Goal: Task Accomplishment & Management: Use online tool/utility

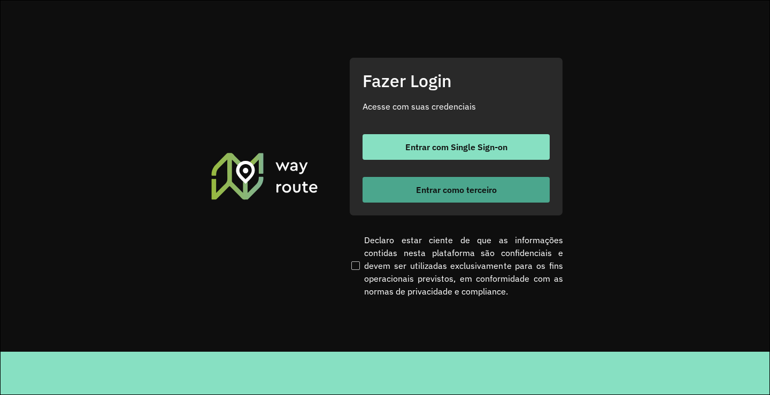
click at [457, 180] on button "Entrar como terceiro" at bounding box center [455, 190] width 187 height 26
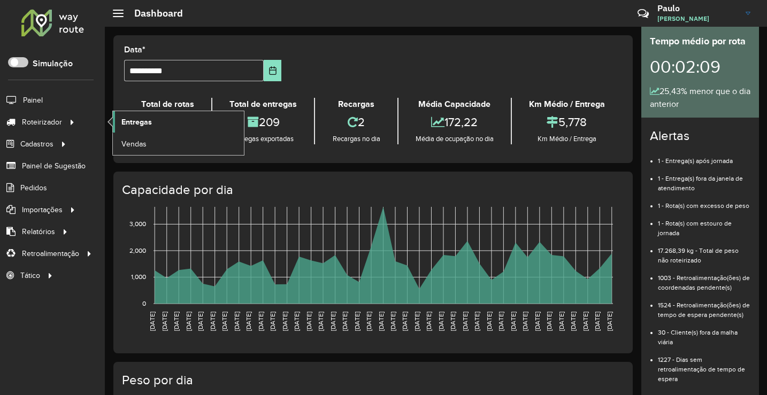
click at [148, 122] on span "Entregas" at bounding box center [136, 122] width 30 height 11
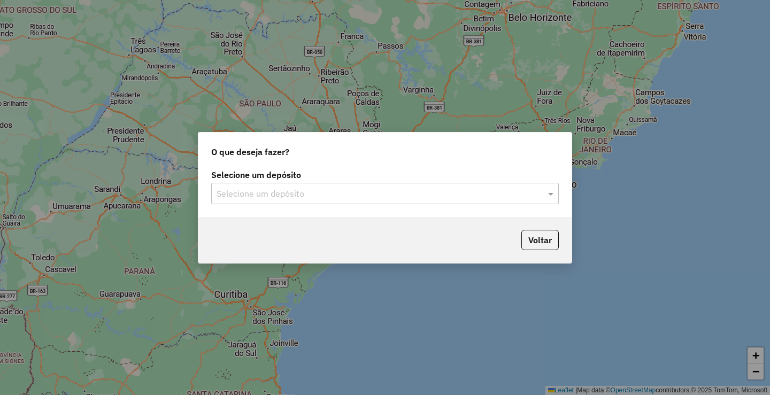
drag, startPoint x: 330, startPoint y: 199, endPoint x: 331, endPoint y: 193, distance: 6.5
click at [330, 195] on div "Selecione um depósito" at bounding box center [384, 193] width 347 height 21
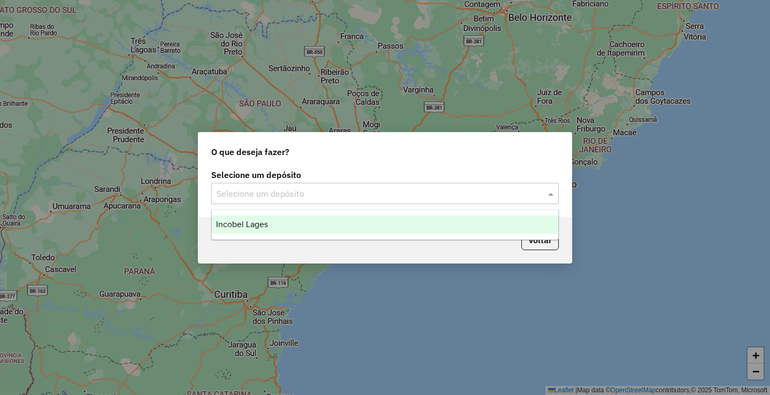
click at [312, 218] on div "Incobel Lages" at bounding box center [385, 224] width 346 height 18
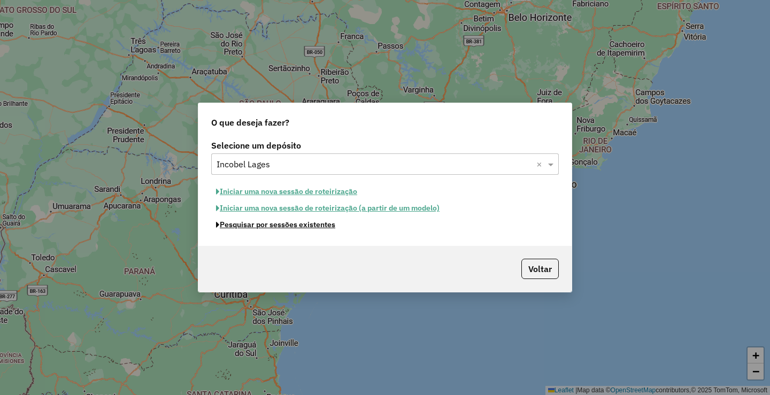
click at [320, 228] on button "Pesquisar por sessões existentes" at bounding box center [275, 224] width 129 height 17
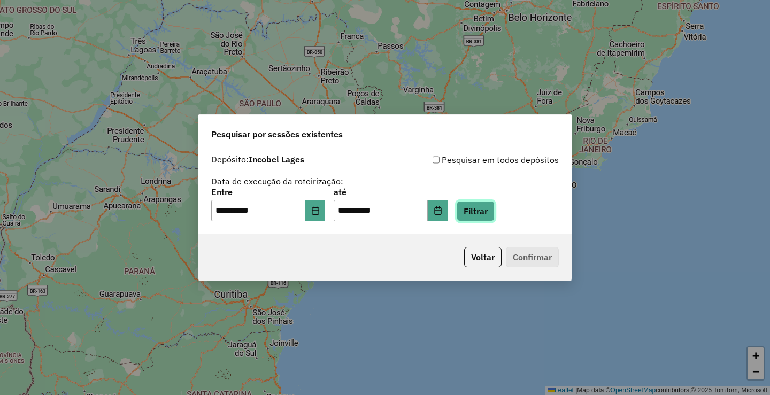
click at [487, 204] on button "Filtrar" at bounding box center [475, 211] width 38 height 20
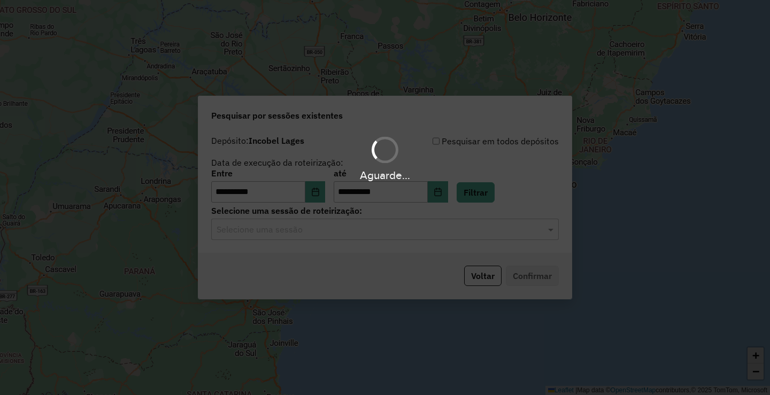
click at [317, 238] on hb-app "**********" at bounding box center [385, 197] width 770 height 395
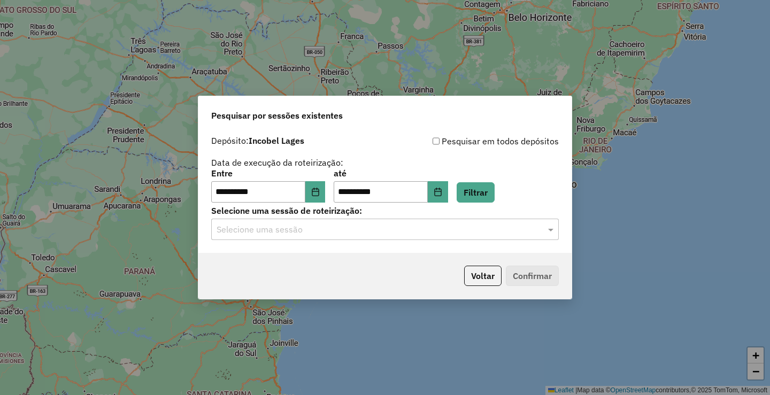
click at [318, 236] on div "Selecione uma sessão" at bounding box center [384, 229] width 347 height 21
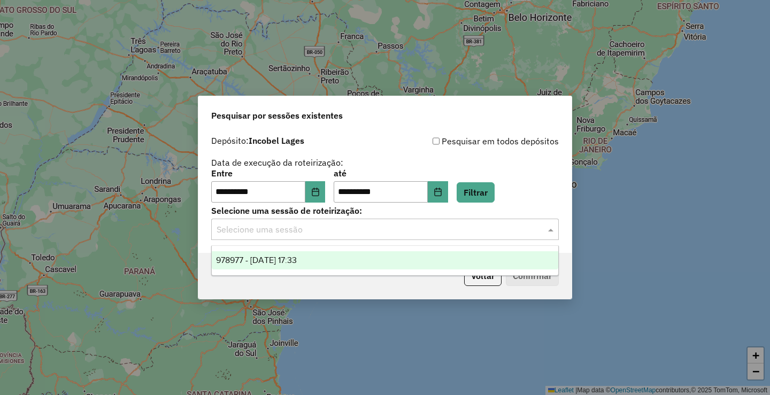
click at [300, 265] on div "978977 - 14/08/2025 17:33" at bounding box center [385, 260] width 346 height 18
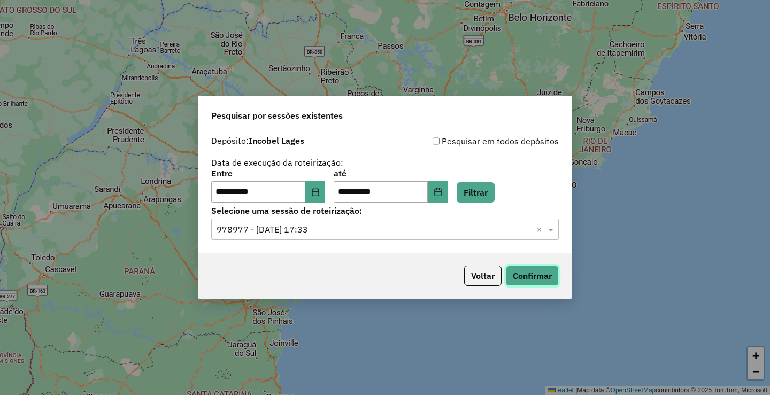
click at [523, 274] on button "Confirmar" at bounding box center [532, 276] width 53 height 20
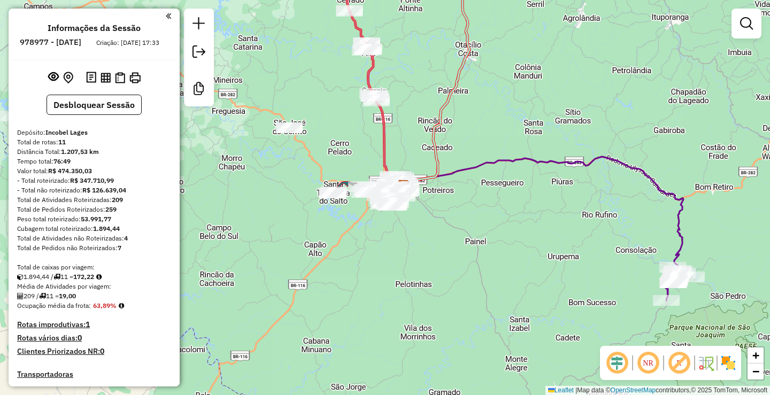
drag, startPoint x: 335, startPoint y: 162, endPoint x: 399, endPoint y: 143, distance: 67.3
click at [390, 143] on div "Janela de atendimento Grade de atendimento Capacidade Transportadoras Veículos …" at bounding box center [385, 197] width 770 height 395
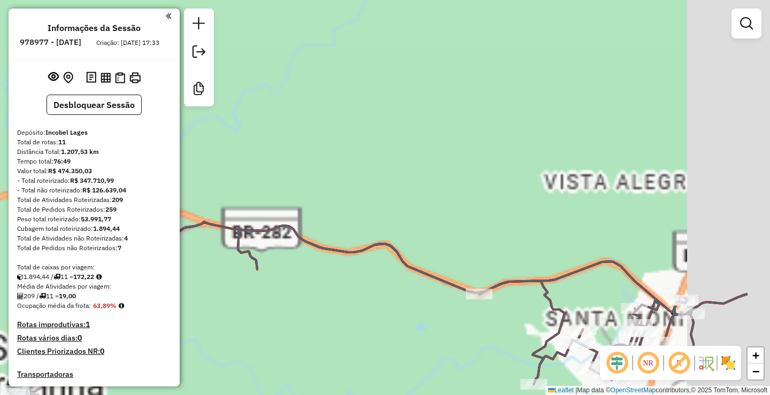
drag, startPoint x: 421, startPoint y: 177, endPoint x: 359, endPoint y: 144, distance: 71.0
click at [342, 134] on div "Janela de atendimento Grade de atendimento Capacidade Transportadoras Veículos …" at bounding box center [385, 197] width 770 height 395
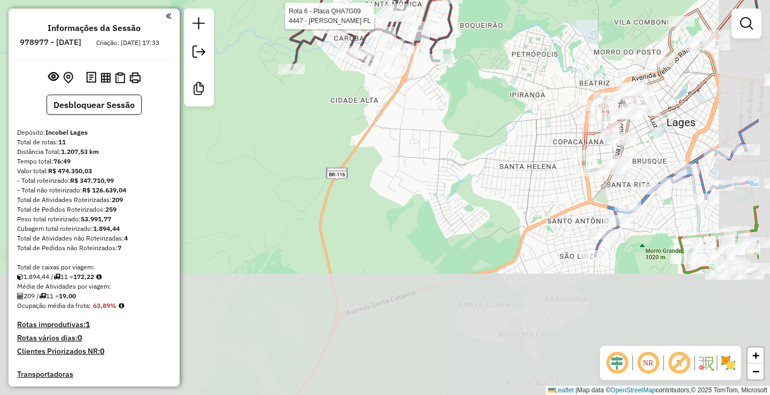
drag, startPoint x: 552, startPoint y: 250, endPoint x: 480, endPoint y: 120, distance: 147.9
click at [476, 119] on div "Rota 6 - Placa QHA7G09 4447 - LINDAMIR GOULARTE FL Janela de atendimento Grade …" at bounding box center [385, 197] width 770 height 395
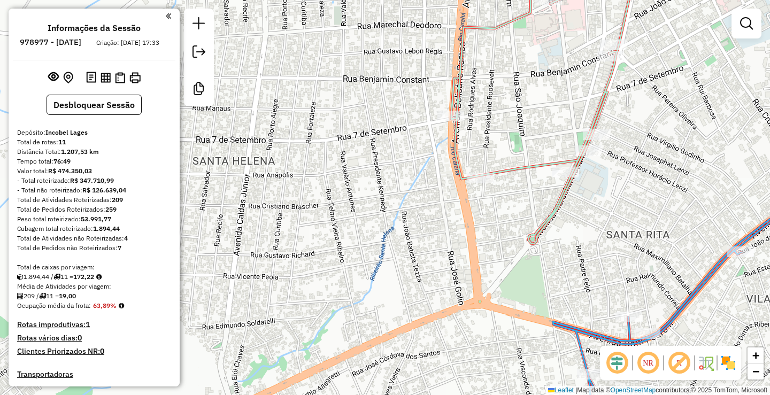
click at [572, 89] on div "Rota 6 - Placa QHA7G09 4447 - LINDAMIR GOULARTE FL Janela de atendimento Grade …" at bounding box center [385, 197] width 770 height 395
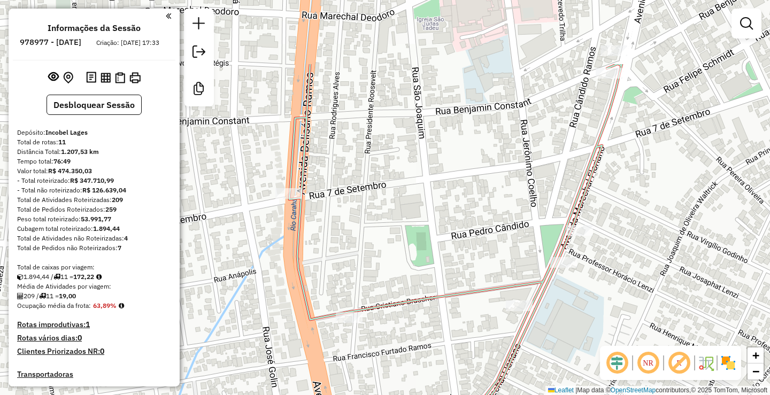
drag, startPoint x: 669, startPoint y: 121, endPoint x: 624, endPoint y: 207, distance: 97.1
click at [624, 207] on div "Rota 6 - Placa QHA7G09 4447 - LINDAMIR GOULARTE FL Janela de atendimento Grade …" at bounding box center [385, 197] width 770 height 395
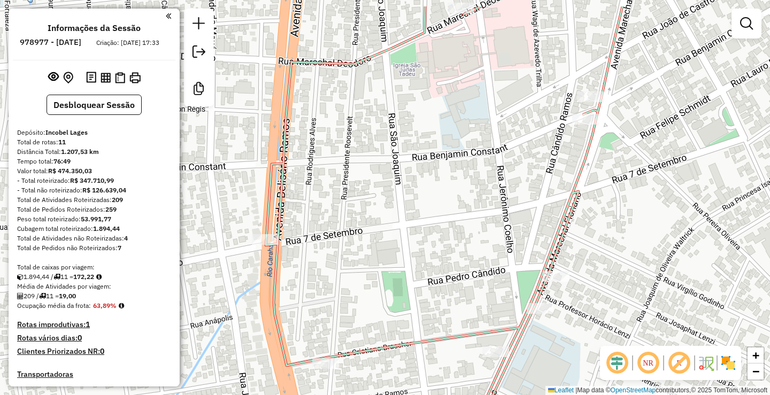
drag, startPoint x: 614, startPoint y: 184, endPoint x: 608, endPoint y: 207, distance: 23.9
click at [608, 207] on div "Rota 6 - Placa QHA7G09 4447 - LINDAMIR GOULARTE FL Janela de atendimento Grade …" at bounding box center [385, 197] width 770 height 395
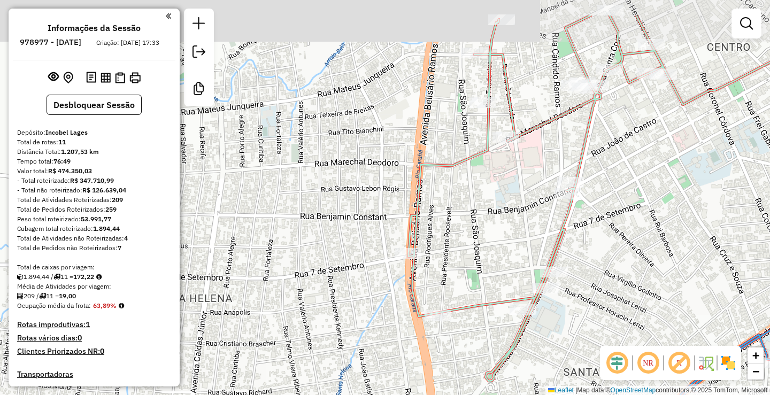
drag, startPoint x: 618, startPoint y: 216, endPoint x: 586, endPoint y: 272, distance: 64.2
click at [586, 272] on div "Rota 6 - Placa QHA7G09 4447 - LINDAMIR GOULARTE FL Janela de atendimento Grade …" at bounding box center [385, 197] width 770 height 395
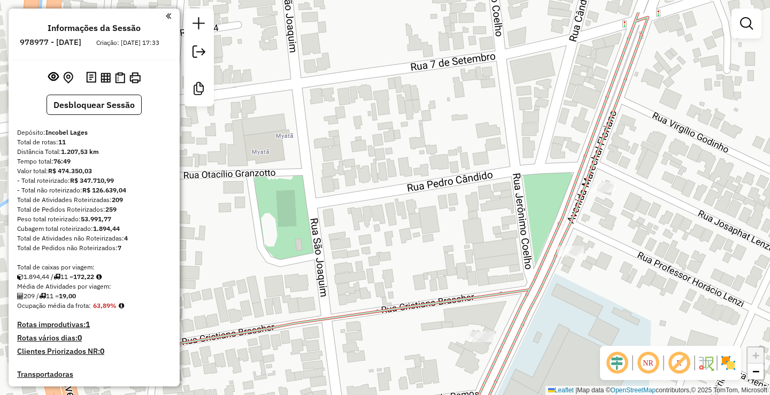
drag, startPoint x: 612, startPoint y: 238, endPoint x: 609, endPoint y: 243, distance: 6.0
click at [609, 243] on div "Rota 6 - Placa QHA7G09 4447 - LINDAMIR GOULARTE FL Janela de atendimento Grade …" at bounding box center [385, 197] width 770 height 395
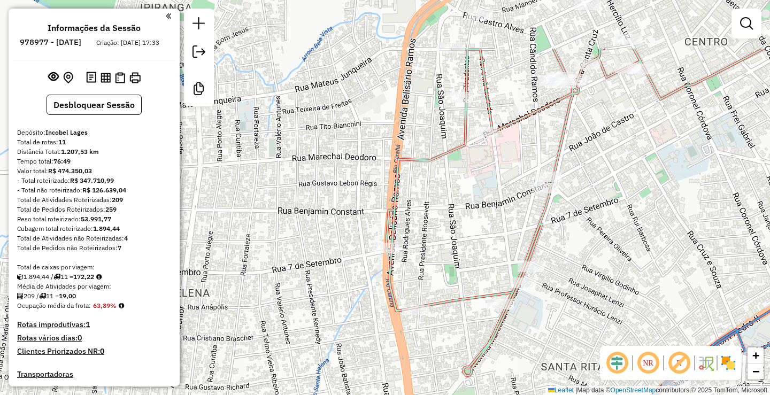
drag, startPoint x: 598, startPoint y: 133, endPoint x: 570, endPoint y: 212, distance: 83.3
click at [570, 212] on div "Rota 6 - Placa QHA7G09 4447 - LINDAMIR GOULARTE FL Janela de atendimento Grade …" at bounding box center [385, 197] width 770 height 395
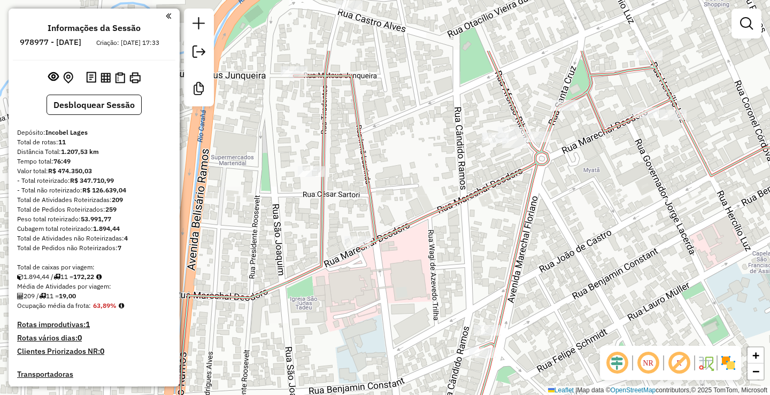
drag, startPoint x: 586, startPoint y: 100, endPoint x: 563, endPoint y: 191, distance: 93.1
click at [563, 191] on div "Rota 6 - Placa QHA7G09 4447 - LINDAMIR GOULARTE FL Janela de atendimento Grade …" at bounding box center [385, 197] width 770 height 395
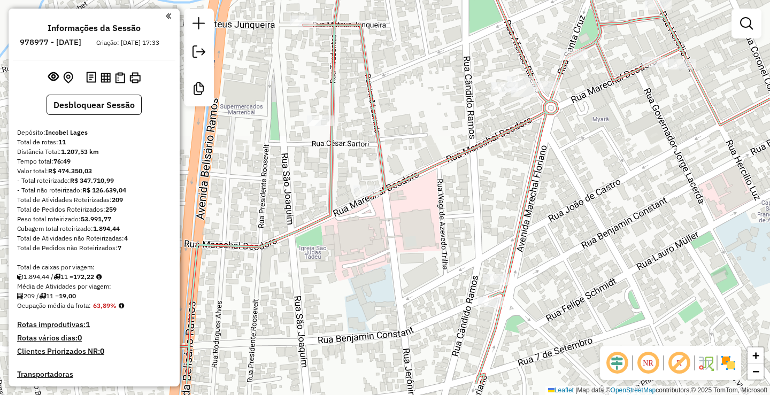
drag, startPoint x: 558, startPoint y: 215, endPoint x: 574, endPoint y: 158, distance: 59.4
click at [574, 158] on div "Rota 6 - Placa QHA7G09 4447 - LINDAMIR GOULARTE FL Janela de atendimento Grade …" at bounding box center [385, 197] width 770 height 395
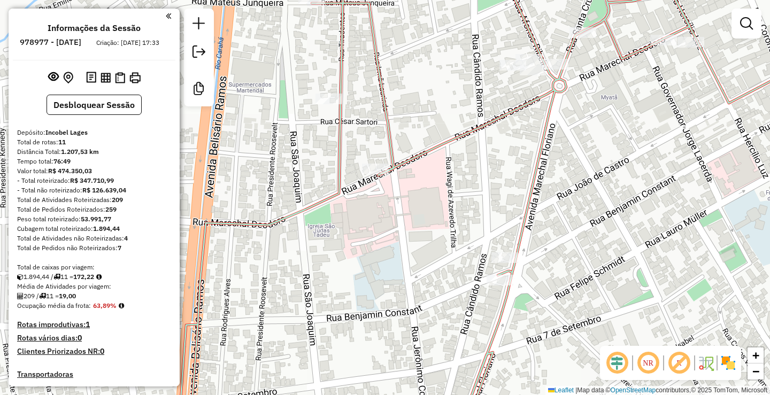
drag, startPoint x: 540, startPoint y: 281, endPoint x: 576, endPoint y: 222, distance: 68.1
click at [576, 222] on div "Rota 6 - Placa QHA7G09 4447 - LINDAMIR GOULARTE FL Rota 7 - Placa RXN3A40 11651…" at bounding box center [385, 197] width 770 height 395
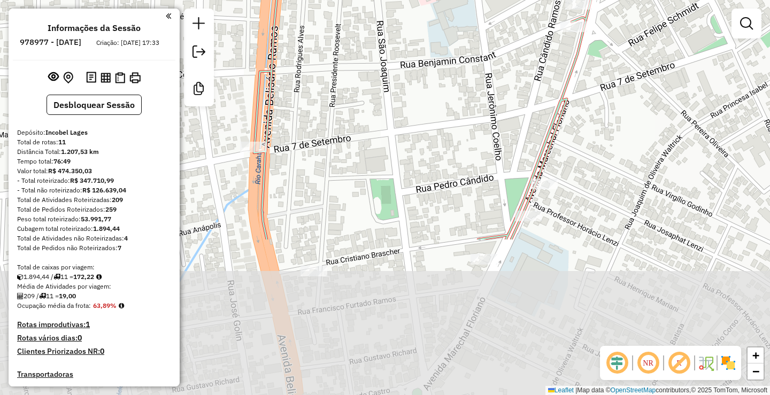
drag, startPoint x: 561, startPoint y: 269, endPoint x: 591, endPoint y: 78, distance: 193.2
click at [594, 77] on div "Rota 6 - Placa QHA7G09 4447 - LINDAMIR GOULARTE FL Janela de atendimento Grade …" at bounding box center [385, 197] width 770 height 395
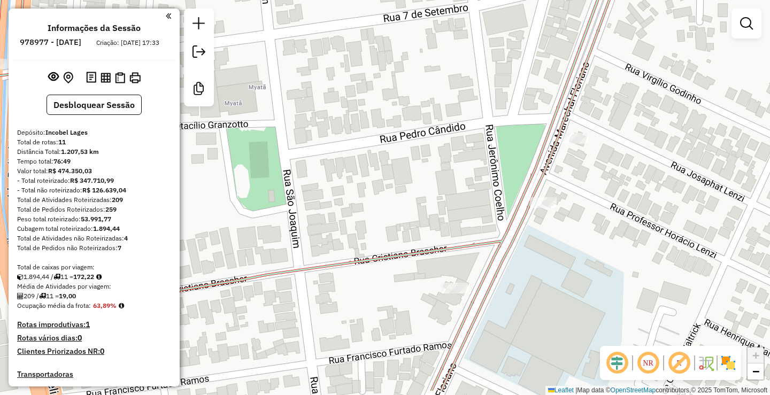
drag, startPoint x: 534, startPoint y: 281, endPoint x: 586, endPoint y: 195, distance: 100.5
click at [584, 195] on div "Rota 6 - Placa QHA7G09 4447 - LINDAMIR GOULARTE FL Janela de atendimento Grade …" at bounding box center [385, 197] width 770 height 395
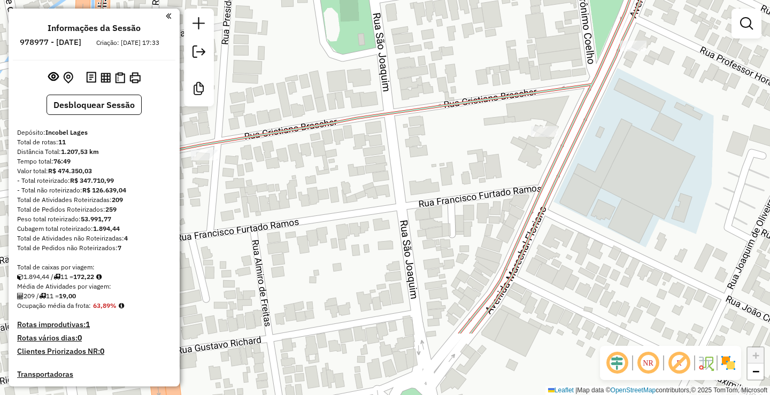
drag, startPoint x: 597, startPoint y: 173, endPoint x: 640, endPoint y: 87, distance: 96.6
click at [640, 88] on div "Rota 6 - Placa QHA7G09 4447 - LINDAMIR GOULARTE FL Janela de atendimento Grade …" at bounding box center [385, 197] width 770 height 395
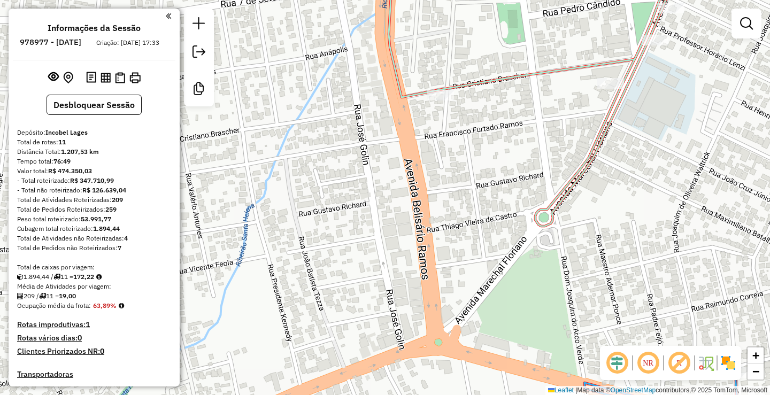
drag, startPoint x: 581, startPoint y: 215, endPoint x: 608, endPoint y: 180, distance: 44.3
click at [608, 180] on div "Rota 6 - Placa QHA7G09 4447 - LINDAMIR GOULARTE FL Janela de atendimento Grade …" at bounding box center [385, 197] width 770 height 395
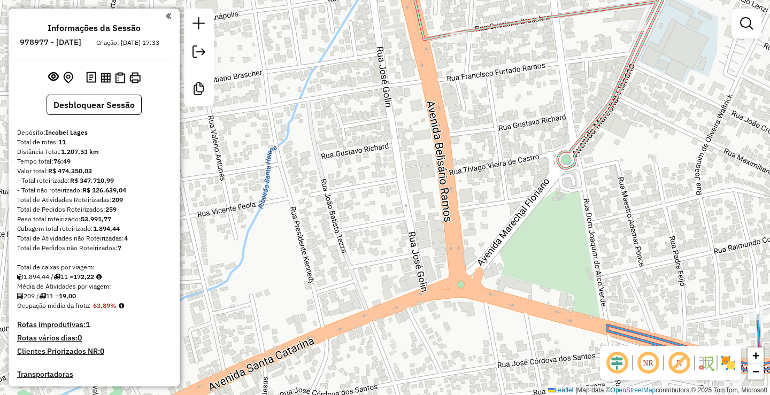
drag, startPoint x: 544, startPoint y: 243, endPoint x: 553, endPoint y: 214, distance: 30.8
click at [553, 214] on div "Rota 6 - Placa QHA7G09 4447 - LINDAMIR GOULARTE FL Janela de atendimento Grade …" at bounding box center [385, 197] width 770 height 395
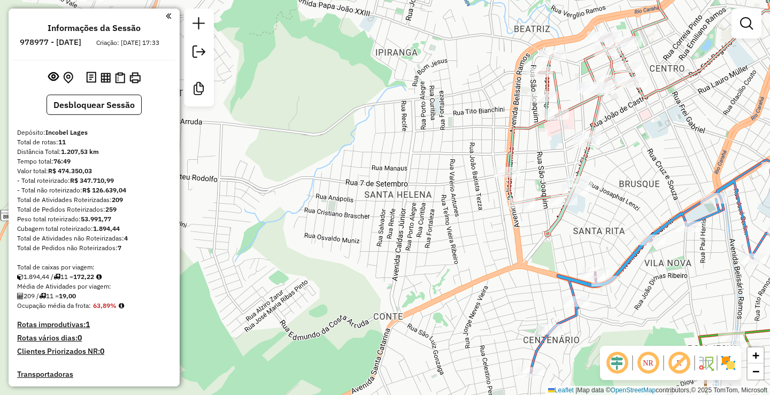
drag, startPoint x: 609, startPoint y: 193, endPoint x: 599, endPoint y: 228, distance: 36.2
click at [600, 228] on div "Rota 6 - Placa QHA7G09 4447 - LINDAMIR GOULARTE FL Janela de atendimento Grade …" at bounding box center [385, 197] width 770 height 395
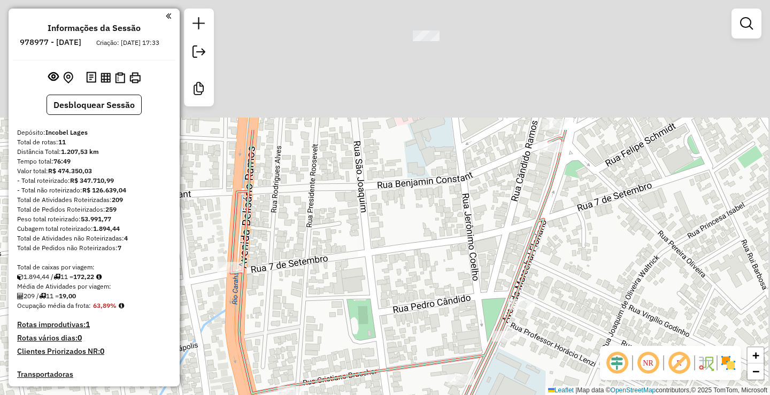
drag, startPoint x: 620, startPoint y: 118, endPoint x: 571, endPoint y: 285, distance: 174.4
click at [566, 308] on div "Rota 6 - Placa QHA7G09 4447 - LINDAMIR GOULARTE FL Janela de atendimento Grade …" at bounding box center [385, 197] width 770 height 395
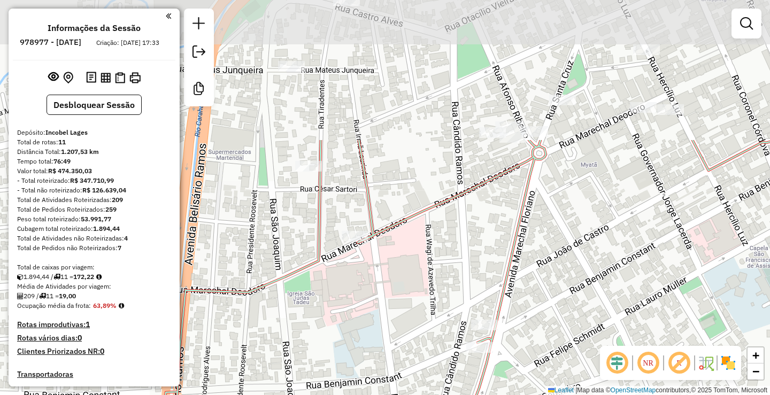
drag, startPoint x: 626, startPoint y: 156, endPoint x: 560, endPoint y: 338, distance: 193.3
click at [559, 337] on div "Rota 6 - Placa QHA7G09 4447 - LINDAMIR GOULARTE FL Janela de atendimento Grade …" at bounding box center [385, 197] width 770 height 395
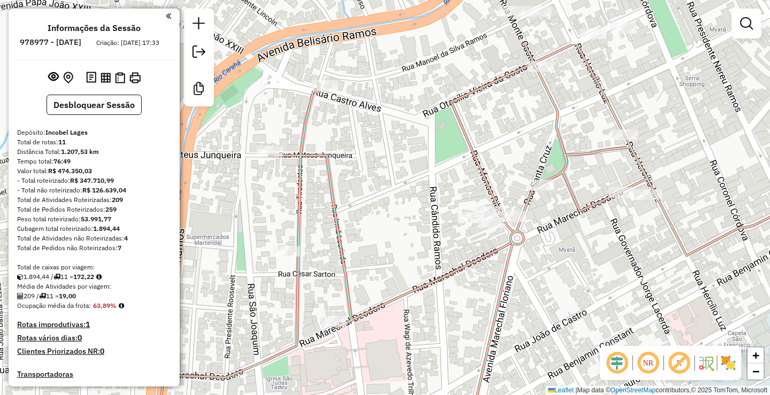
drag, startPoint x: 572, startPoint y: 236, endPoint x: 550, endPoint y: 319, distance: 86.2
click at [550, 319] on div "Rota 6 - Placa QHA7G09 4447 - LINDAMIR GOULARTE FL Janela de atendimento Grade …" at bounding box center [385, 197] width 770 height 395
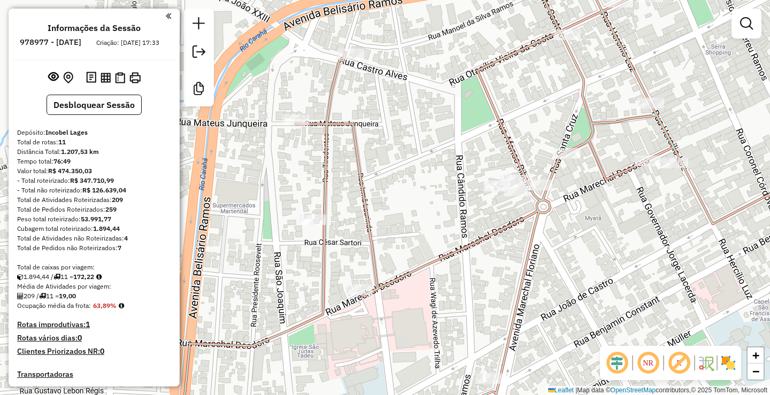
drag, startPoint x: 553, startPoint y: 270, endPoint x: 572, endPoint y: 237, distance: 38.1
click at [572, 241] on div "Rota 6 - Placa QHA7G09 4447 - LINDAMIR GOULARTE FL Janela de atendimento Grade …" at bounding box center [385, 197] width 770 height 395
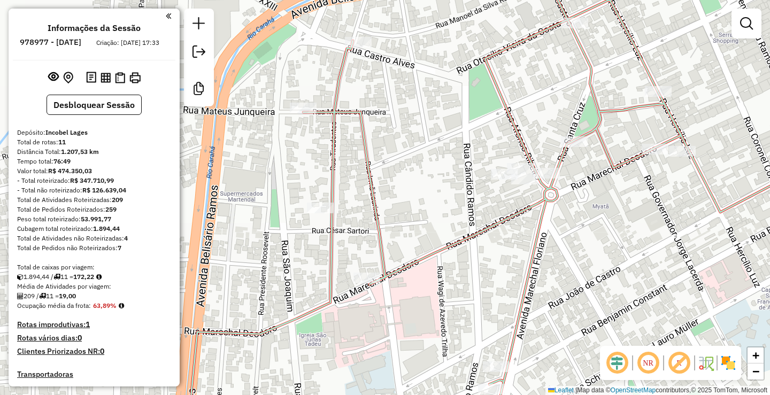
drag, startPoint x: 506, startPoint y: 298, endPoint x: 515, endPoint y: 227, distance: 71.1
click at [514, 227] on div "Rota 6 - Placa QHA7G09 4447 - LINDAMIR GOULARTE FL Janela de atendimento Grade …" at bounding box center [385, 197] width 770 height 395
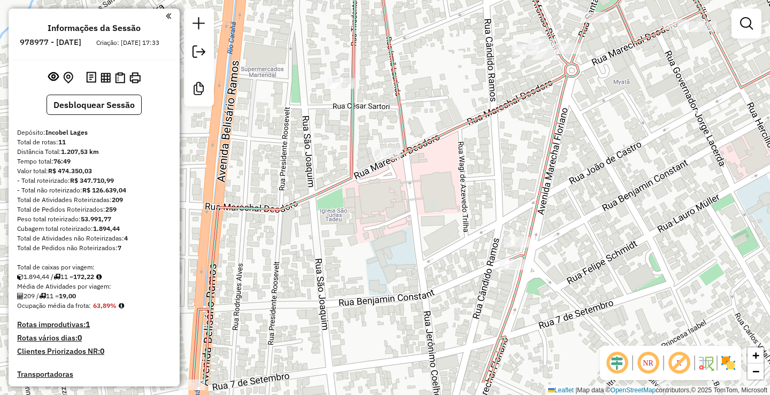
drag, startPoint x: 491, startPoint y: 220, endPoint x: 513, endPoint y: 120, distance: 102.4
click at [513, 120] on div "Rota 6 - Placa QHA7G09 4447 - LINDAMIR GOULARTE FL Janela de atendimento Grade …" at bounding box center [385, 197] width 770 height 395
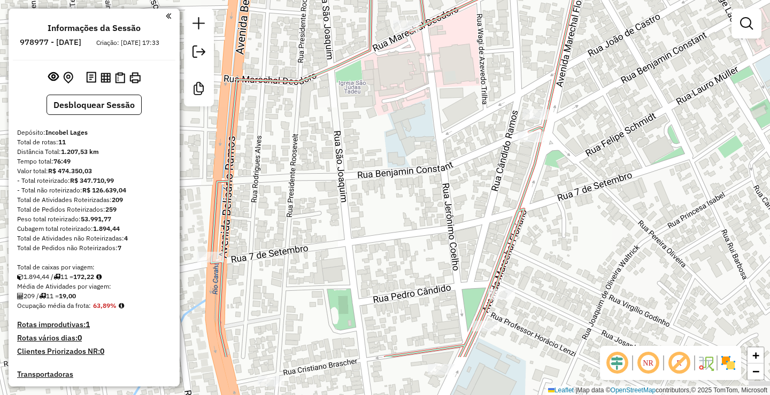
drag, startPoint x: 500, startPoint y: 213, endPoint x: 513, endPoint y: 150, distance: 64.3
click at [513, 143] on div "Rota 6 - Placa QHA7G09 4447 - LINDAMIR GOULARTE FL Janela de atendimento Grade …" at bounding box center [385, 197] width 770 height 395
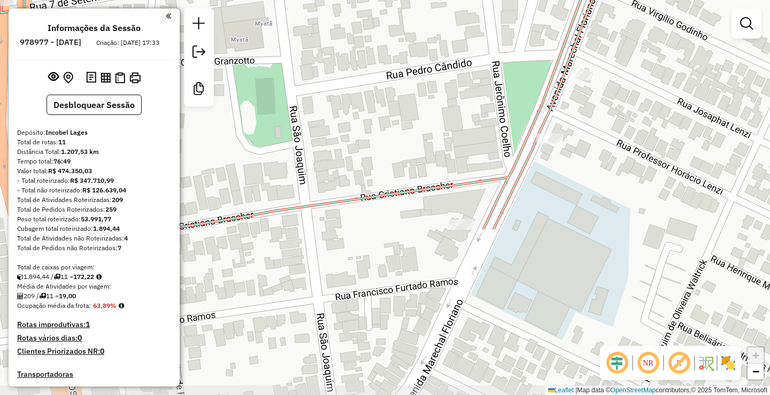
drag, startPoint x: 497, startPoint y: 217, endPoint x: 521, endPoint y: 107, distance: 112.3
click at [521, 107] on div "Rota 6 - Placa QHA7G09 4447 - LINDAMIR GOULARTE FL Janela de atendimento Grade …" at bounding box center [385, 197] width 770 height 395
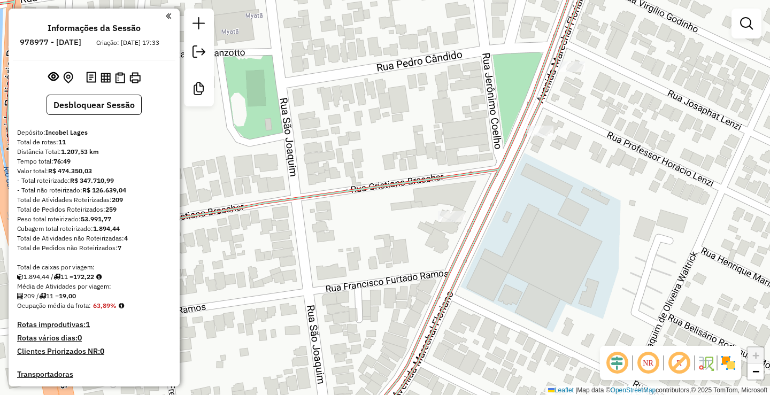
drag, startPoint x: 464, startPoint y: 241, endPoint x: 442, endPoint y: 263, distance: 31.4
click at [442, 263] on div "Rota 6 - Placa QHA7G09 4447 - LINDAMIR GOULARTE FL Janela de atendimento Grade …" at bounding box center [385, 197] width 770 height 395
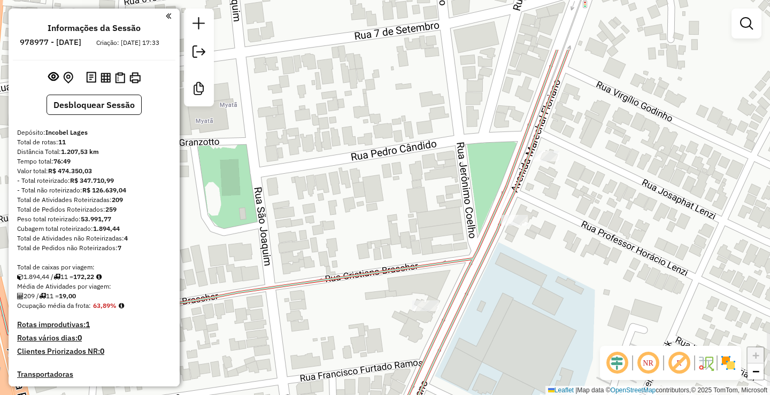
drag, startPoint x: 512, startPoint y: 92, endPoint x: 507, endPoint y: 145, distance: 53.1
click at [486, 181] on div "Rota 6 - Placa QHA7G09 4447 - LINDAMIR GOULARTE FL Janela de atendimento Grade …" at bounding box center [385, 197] width 770 height 395
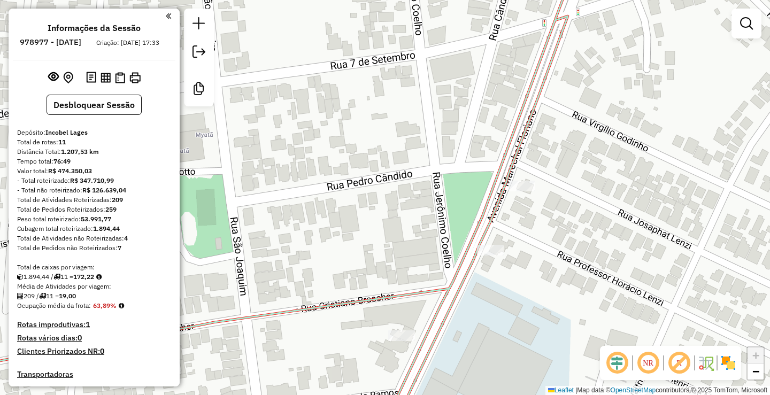
drag, startPoint x: 517, startPoint y: 126, endPoint x: 498, endPoint y: 153, distance: 33.8
click at [498, 153] on icon at bounding box center [255, 227] width 626 height 474
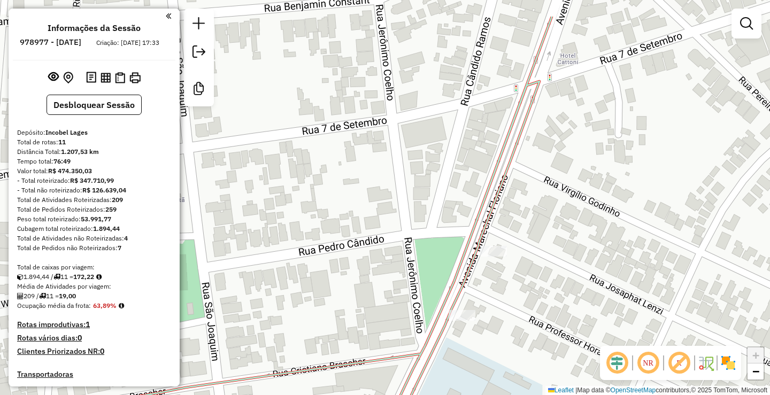
drag, startPoint x: 647, startPoint y: 182, endPoint x: 625, endPoint y: 221, distance: 45.5
click at [625, 230] on div "Rota 6 - Placa QHA7G09 4447 - LINDAMIR GOULARTE FL Janela de atendimento Grade …" at bounding box center [385, 197] width 770 height 395
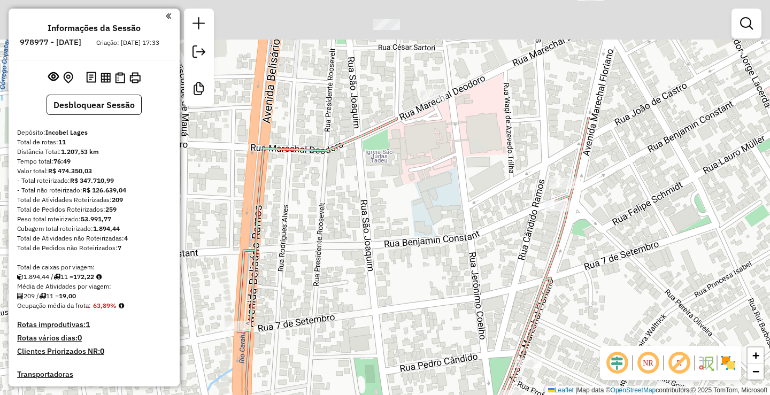
drag, startPoint x: 674, startPoint y: 107, endPoint x: 594, endPoint y: 282, distance: 191.4
click at [599, 291] on div "Rota 6 - Placa QHA7G09 4447 - LINDAMIR GOULARTE FL Janela de atendimento Grade …" at bounding box center [385, 197] width 770 height 395
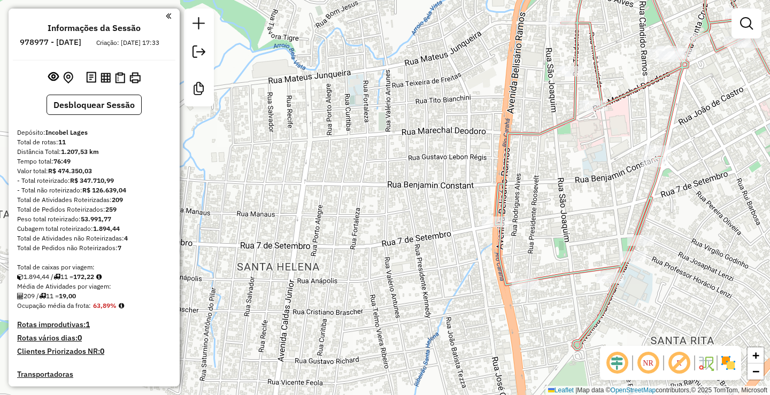
drag, startPoint x: 630, startPoint y: 228, endPoint x: 726, endPoint y: 140, distance: 130.5
click at [726, 140] on div "Rota 6 - Placa QHA7G09 4447 - LINDAMIR GOULARTE FL Janela de atendimento Grade …" at bounding box center [385, 197] width 770 height 395
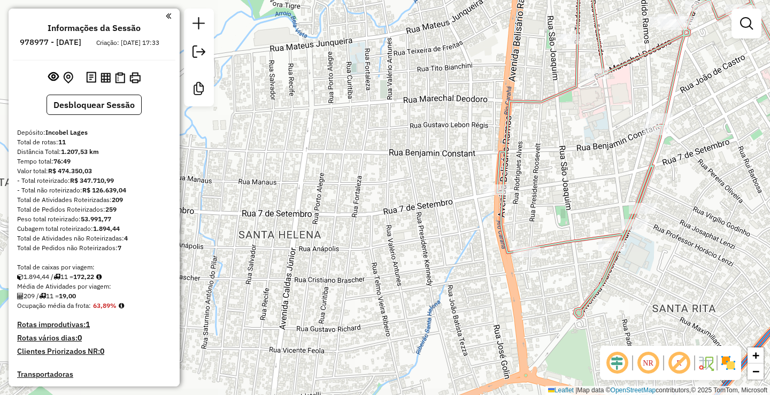
drag, startPoint x: 716, startPoint y: 221, endPoint x: 716, endPoint y: 194, distance: 27.8
click at [716, 194] on div "Rota 6 - Placa QHA7G09 4447 - LINDAMIR GOULARTE FL Janela de atendimento Grade …" at bounding box center [385, 197] width 770 height 395
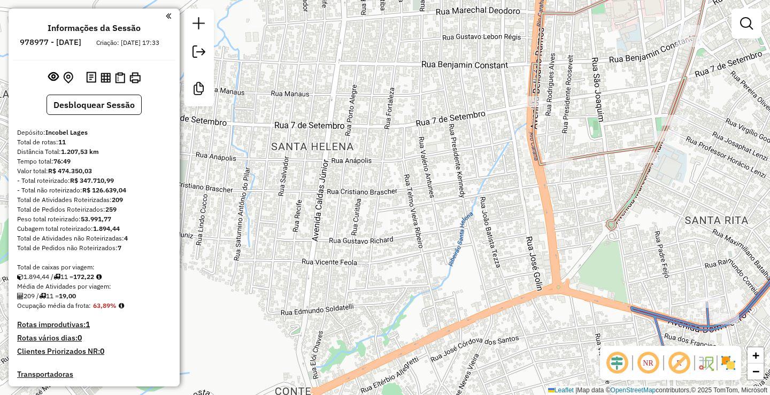
drag, startPoint x: 694, startPoint y: 266, endPoint x: 727, endPoint y: 177, distance: 94.0
click at [727, 177] on div "Rota 6 - Placa QHA7G09 4447 - LINDAMIR GOULARTE FL Janela de atendimento Grade …" at bounding box center [385, 197] width 770 height 395
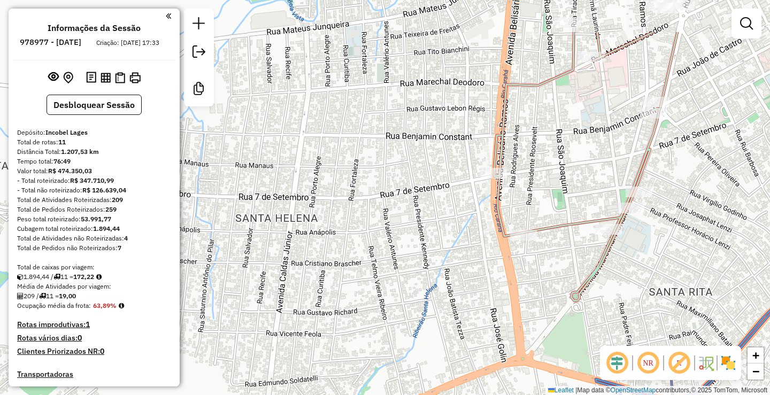
drag, startPoint x: 717, startPoint y: 104, endPoint x: 679, endPoint y: 194, distance: 97.0
click at [679, 194] on div "Rota 6 - Placa QHA7G09 4447 - LINDAMIR GOULARTE FL Janela de atendimento Grade …" at bounding box center [385, 197] width 770 height 395
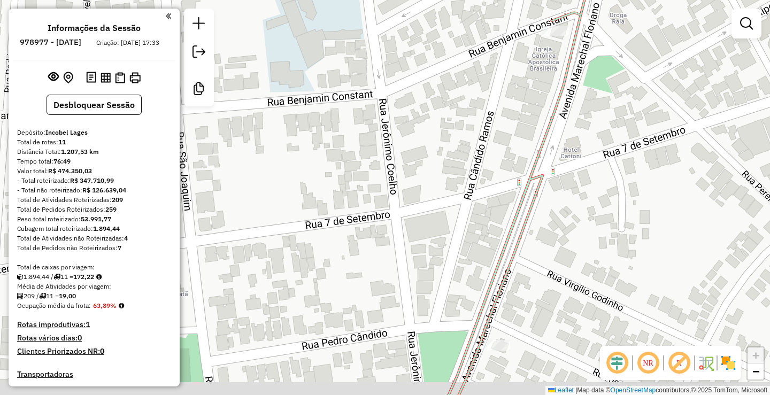
drag, startPoint x: 509, startPoint y: 173, endPoint x: 487, endPoint y: 148, distance: 33.7
click at [487, 150] on div "Rota 6 - Placa QHA7G09 4447 - LINDAMIR GOULARTE FL Janela de atendimento Grade …" at bounding box center [385, 197] width 770 height 395
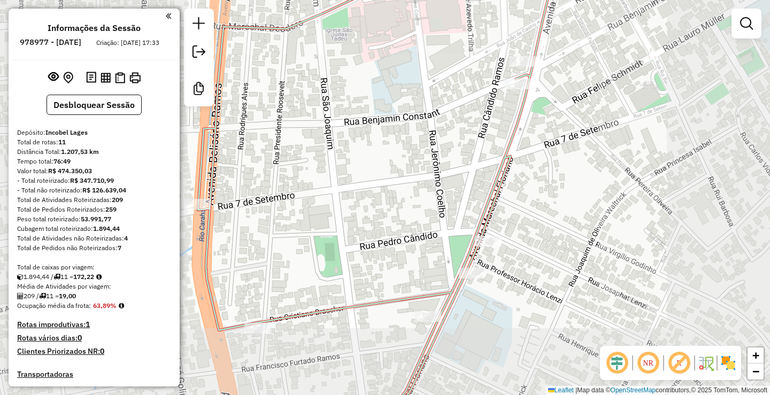
drag, startPoint x: 659, startPoint y: 167, endPoint x: 653, endPoint y: 182, distance: 15.9
click at [653, 182] on div "Rota 6 - Placa QHA7G09 4447 - LINDAMIR GOULARTE FL Janela de atendimento Grade …" at bounding box center [385, 197] width 770 height 395
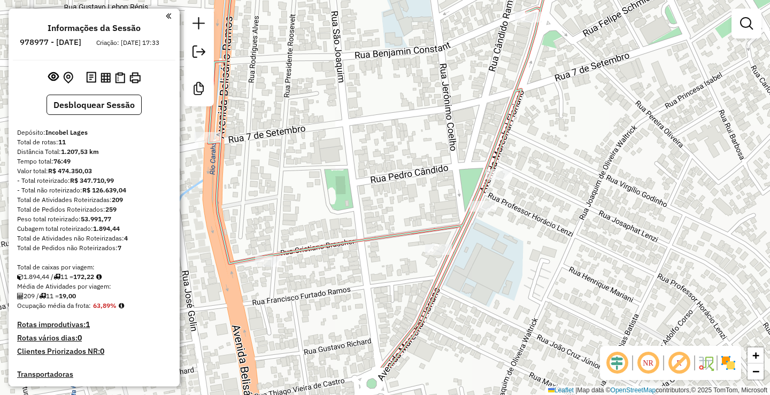
drag, startPoint x: 590, startPoint y: 190, endPoint x: 602, endPoint y: 100, distance: 90.1
click at [602, 102] on div "Janela de atendimento Grade de atendimento Capacidade Transportadoras Veículos …" at bounding box center [385, 197] width 770 height 395
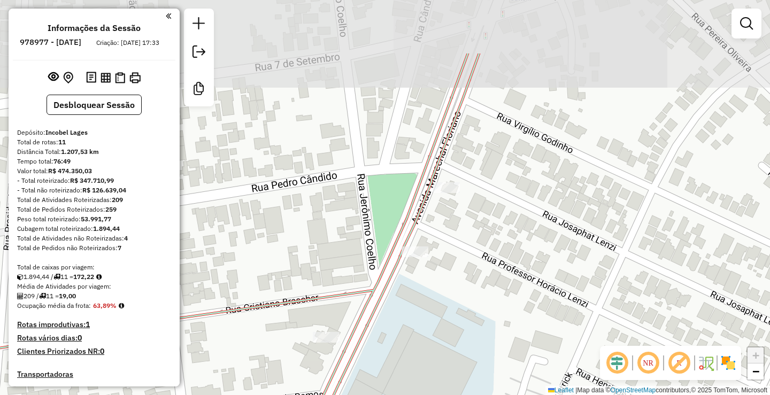
drag, startPoint x: 461, startPoint y: 142, endPoint x: 478, endPoint y: 202, distance: 62.3
click at [478, 202] on div "Janela de atendimento Grade de atendimento Capacidade Transportadoras Veículos …" at bounding box center [385, 197] width 770 height 395
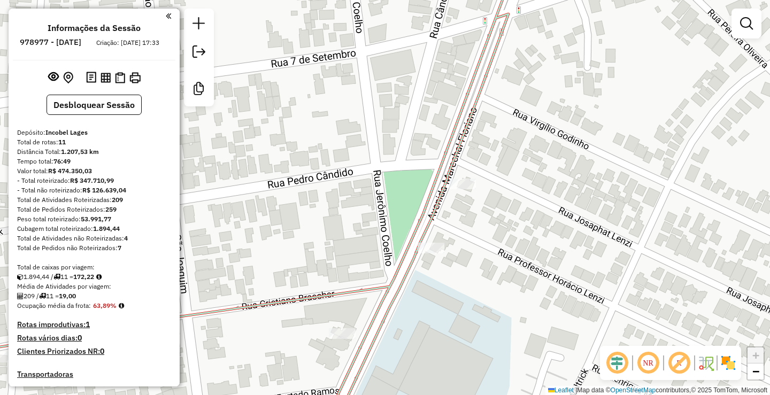
drag, startPoint x: 452, startPoint y: 197, endPoint x: 473, endPoint y: 189, distance: 22.0
click at [473, 189] on div "Rota 7 - Placa RXN3A40 9369 - [PERSON_NAME] Janela de atendimento Grade de aten…" at bounding box center [385, 197] width 770 height 395
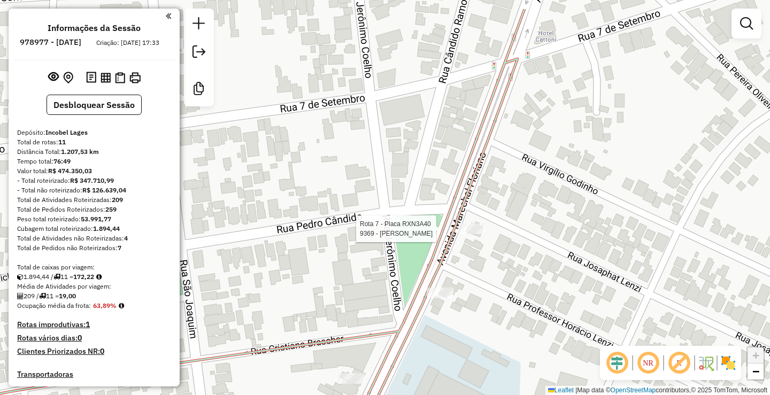
drag, startPoint x: 520, startPoint y: 154, endPoint x: 524, endPoint y: 203, distance: 48.9
click at [524, 203] on div "Rota 7 - Placa RXN3A40 9369 - [PERSON_NAME] Janela de atendimento Grade de aten…" at bounding box center [385, 197] width 770 height 395
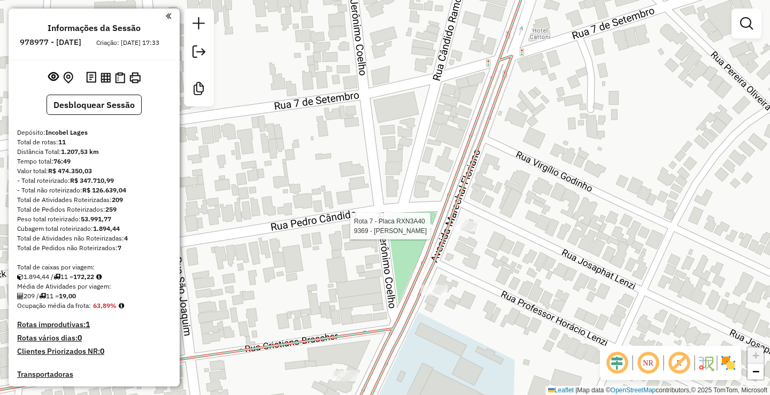
click at [514, 269] on div "Rota 7 - Placa RXN3A40 9369 - [PERSON_NAME] Janela de atendimento Grade de aten…" at bounding box center [385, 197] width 770 height 395
click at [484, 245] on div "Janela de atendimento Grade de atendimento Capacidade Transportadoras Veículos …" at bounding box center [385, 197] width 770 height 395
